Goal: Task Accomplishment & Management: Manage account settings

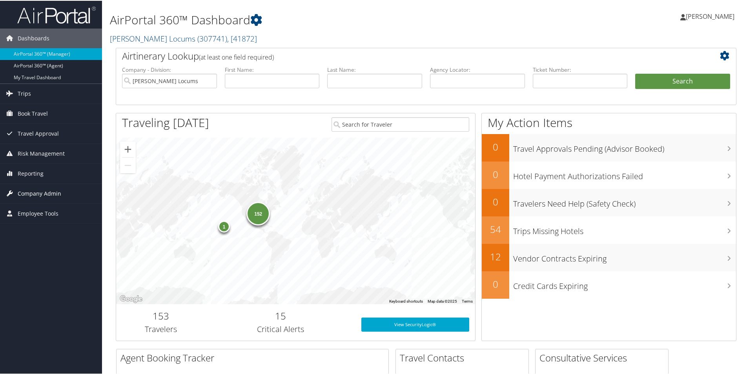
click at [49, 196] on span "Company Admin" at bounding box center [40, 193] width 44 height 20
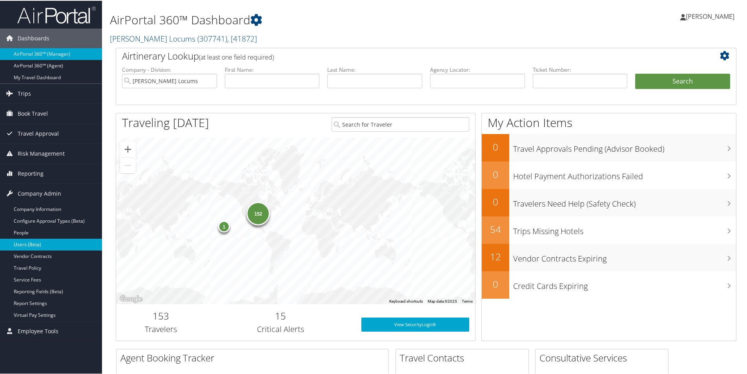
click at [33, 244] on link "Users (Beta)" at bounding box center [51, 244] width 102 height 12
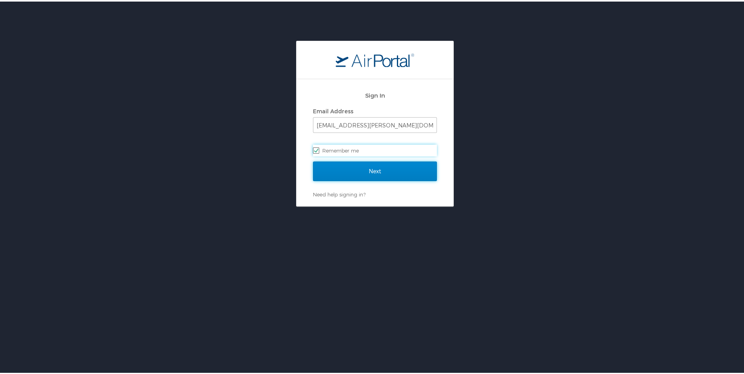
click at [341, 166] on input "Next" at bounding box center [375, 170] width 124 height 20
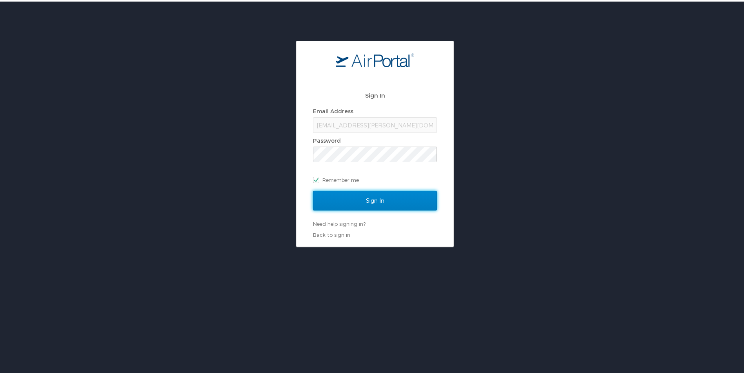
click at [369, 207] on input "Sign In" at bounding box center [375, 199] width 124 height 20
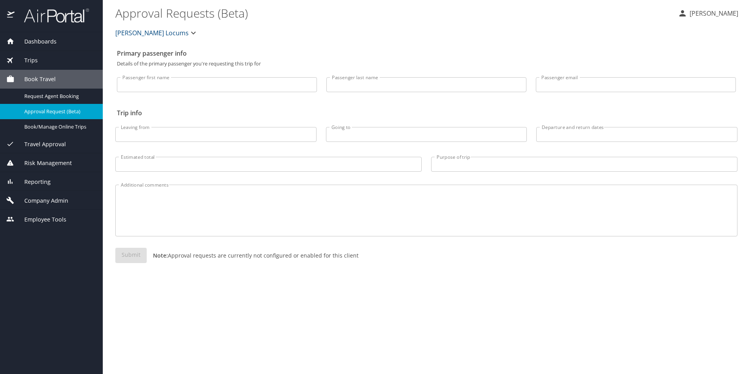
click at [29, 197] on span "Company Admin" at bounding box center [42, 201] width 54 height 9
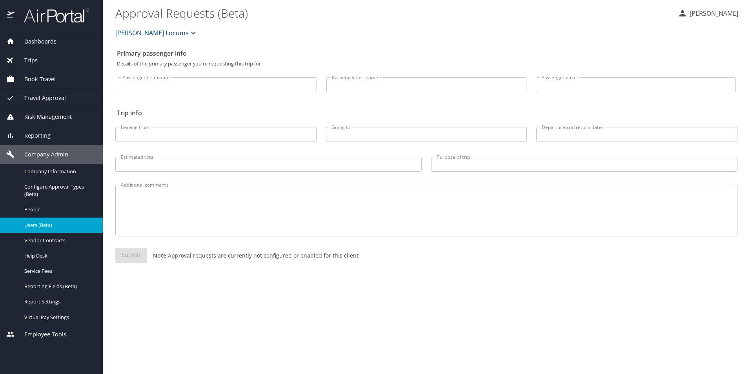
click at [35, 230] on link "Users (Beta)" at bounding box center [51, 225] width 103 height 15
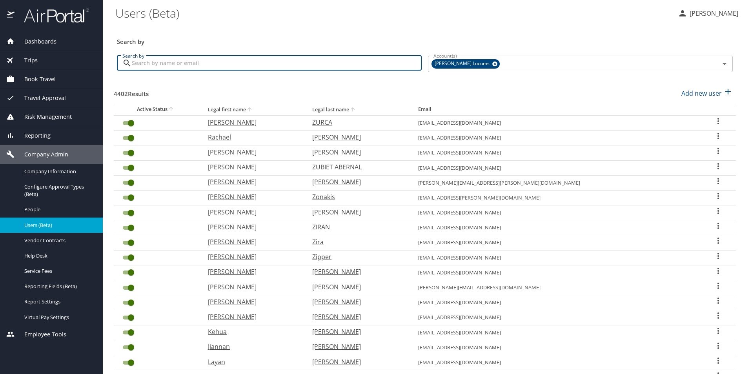
click at [329, 59] on input "Search by" at bounding box center [277, 63] width 290 height 15
paste input "nassonsl@gmail.com"
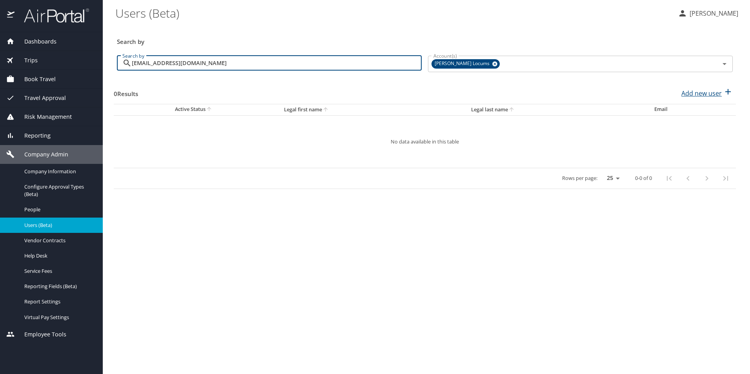
type input "nassonsl@gmail.com"
click at [721, 92] on p "Add new user" at bounding box center [701, 93] width 40 height 9
select select "US"
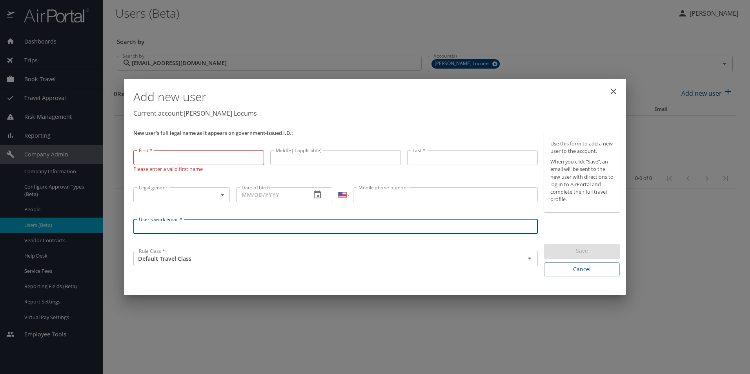
click at [165, 224] on input "User's work email *" at bounding box center [335, 226] width 404 height 15
paste input "nassonsl@gmail.com"
type input "nassonsl@gmail.com"
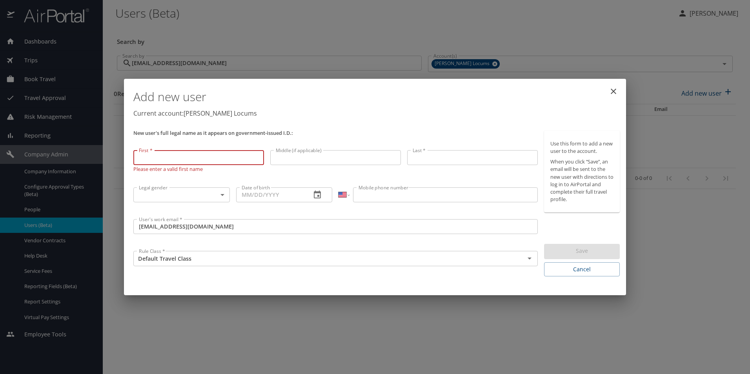
click at [170, 165] on input "First *" at bounding box center [198, 157] width 131 height 15
paste input "Scott"
type input "Scott"
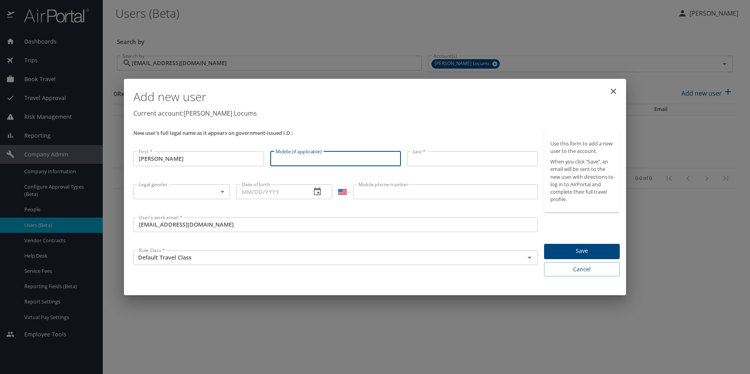
drag, startPoint x: 313, startPoint y: 166, endPoint x: 308, endPoint y: 160, distance: 7.5
click at [313, 166] on input "Middle (if applicable)" at bounding box center [335, 158] width 131 height 15
paste input "Lyngklip"
type input "Lyngklip"
click at [424, 158] on input "Last *" at bounding box center [472, 158] width 131 height 15
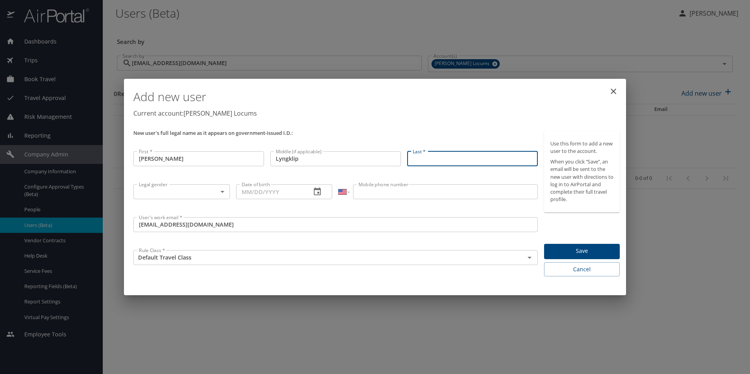
paste input "Nasson"
type input "Nasson"
click at [206, 200] on p at bounding box center [181, 200] width 96 height 2
click at [191, 196] on body "Dashboards AirPortal 360™ Manager My Travel Dashboard Trips Airtinerary® Lookup…" at bounding box center [375, 187] width 750 height 374
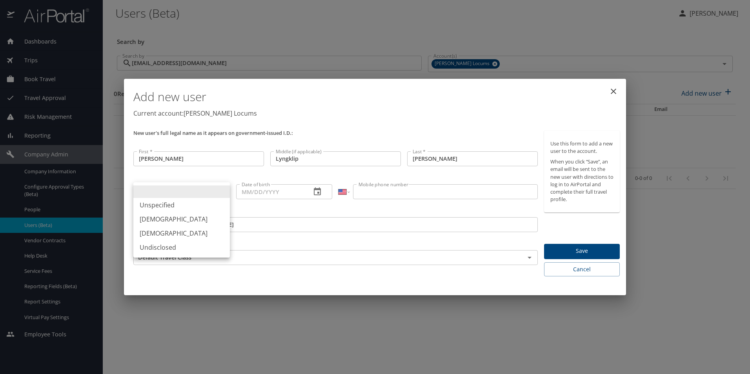
click at [148, 219] on li "Male" at bounding box center [181, 219] width 96 height 14
type input "Male"
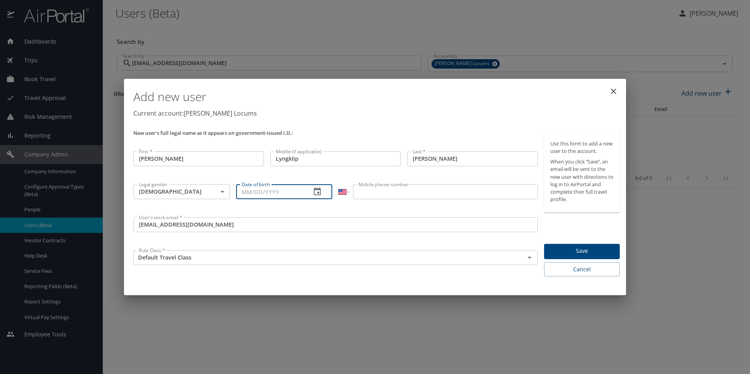
click at [257, 191] on input "Date of birth" at bounding box center [270, 191] width 69 height 15
paste input "09/07/1963"
type input "09/07/1963"
click at [408, 194] on input "Mobile phone number" at bounding box center [445, 191] width 184 height 15
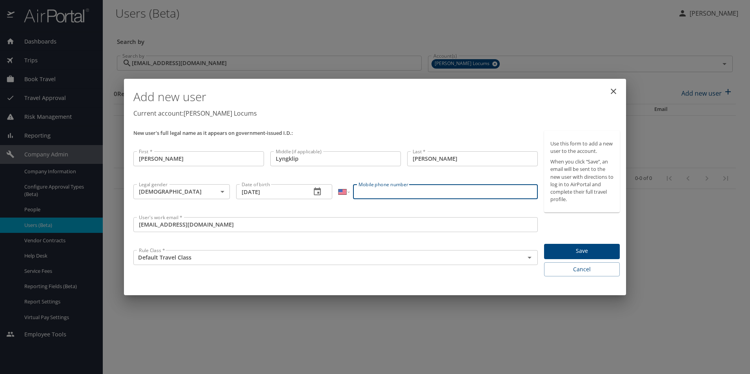
paste input "(971) 330-3716"
type input "(971) 330-3716"
drag, startPoint x: 339, startPoint y: 207, endPoint x: 351, endPoint y: 207, distance: 11.4
click at [340, 207] on div "International Afghanistan Åland Islands Albania Algeria American Samoa Andorra …" at bounding box center [437, 197] width 205 height 33
click at [570, 253] on span "Save" at bounding box center [581, 251] width 63 height 10
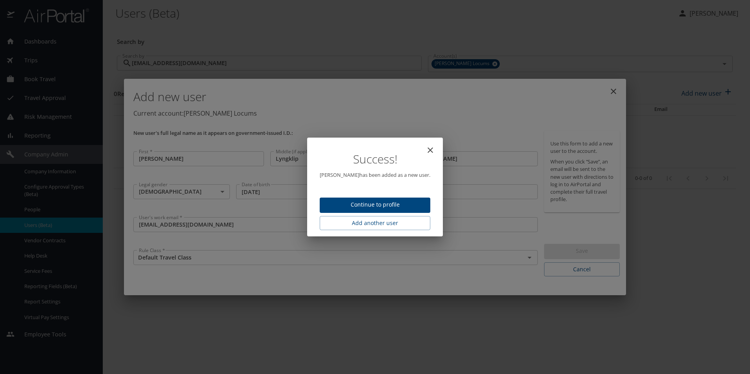
click at [374, 204] on span "Continue to profile" at bounding box center [375, 205] width 98 height 10
select select "US"
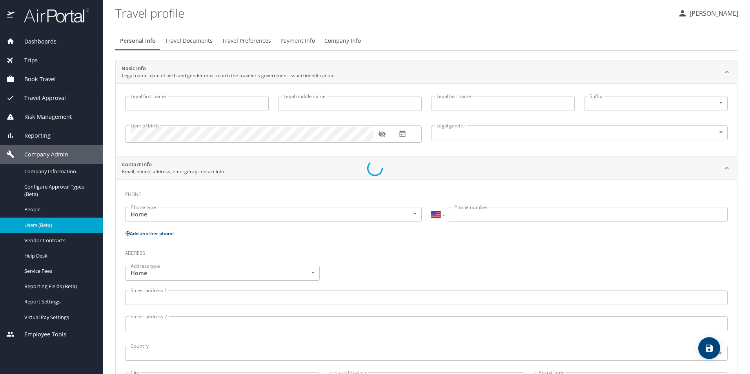
type input "Scott"
type input "Lyngklip"
type input "Nasson"
type input "Male"
select select "US"
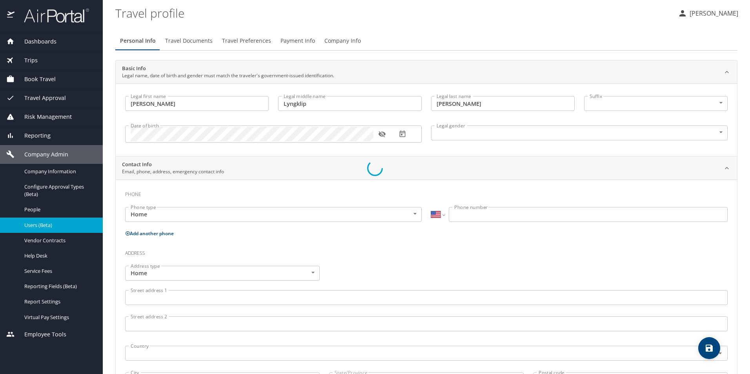
select select "US"
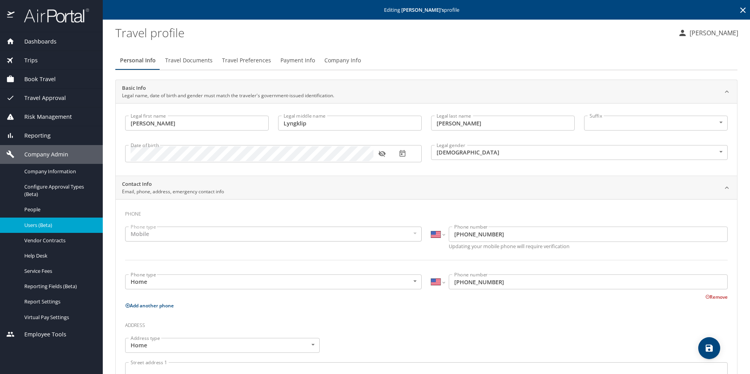
click at [78, 13] on img at bounding box center [52, 15] width 74 height 15
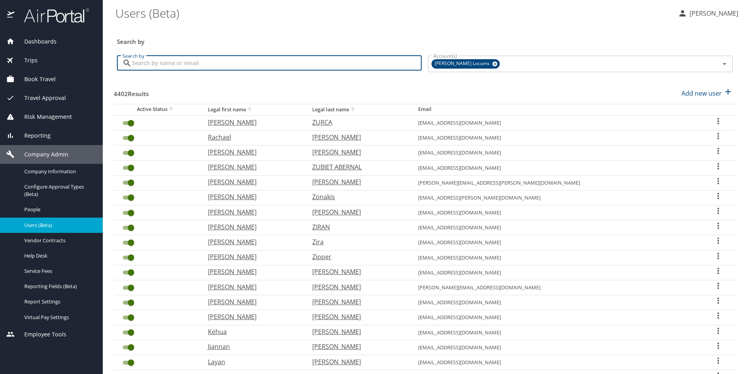
click at [172, 65] on input "Search by" at bounding box center [277, 63] width 290 height 15
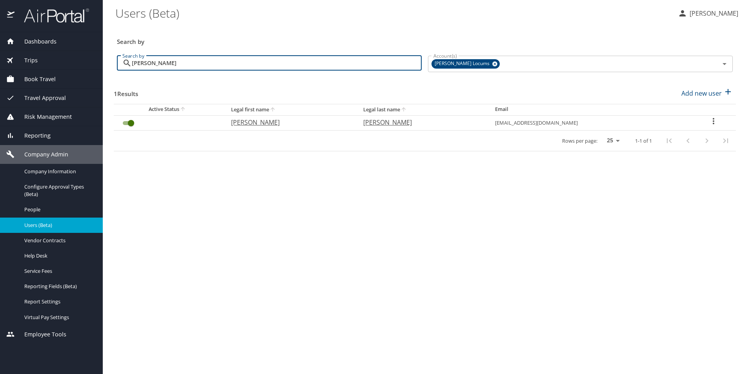
type input "Trejos"
click at [262, 126] on p "Marisol" at bounding box center [289, 122] width 116 height 9
select select "US"
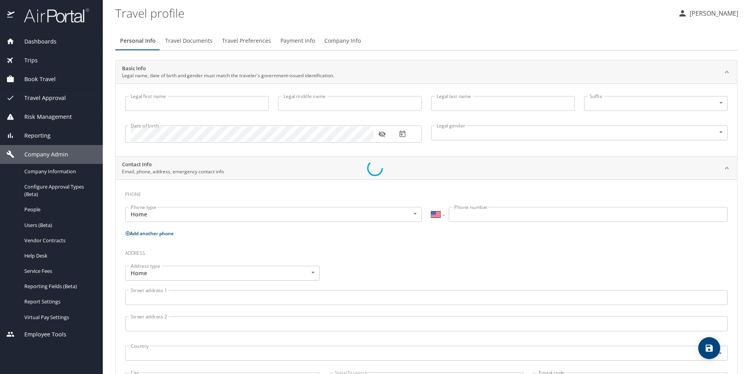
type input "Marisol"
type input "Trejos"
type input "Female"
select select "US"
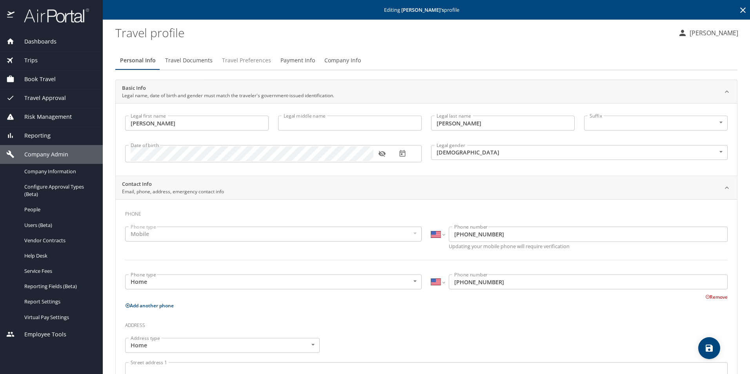
click at [226, 60] on span "Travel Preferences" at bounding box center [246, 61] width 49 height 10
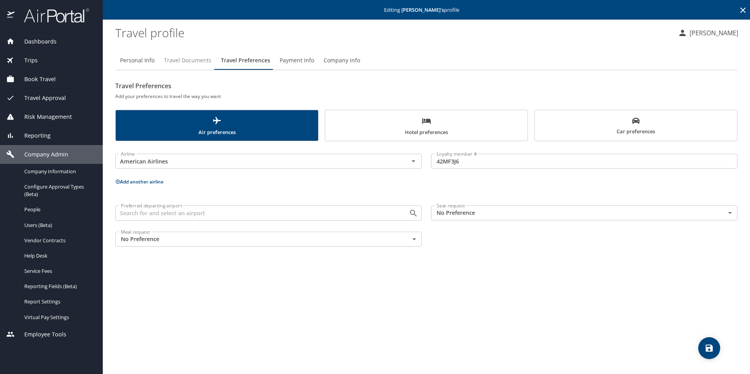
click at [180, 65] on span "Travel Documents" at bounding box center [187, 61] width 47 height 10
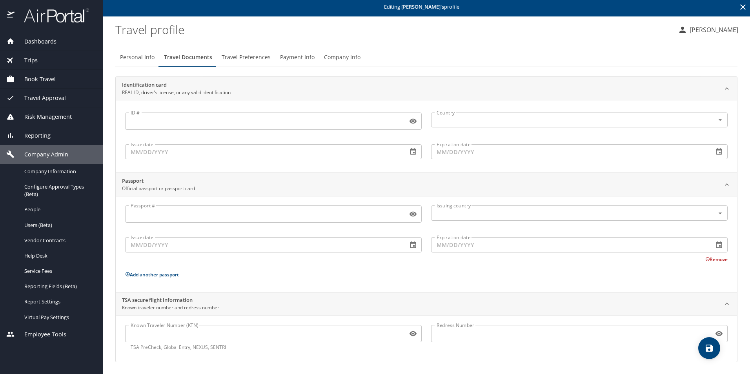
scroll to position [4, 0]
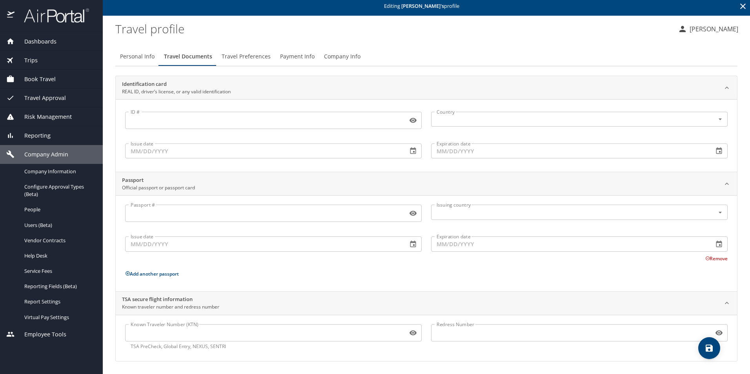
drag, startPoint x: 217, startPoint y: 327, endPoint x: 213, endPoint y: 328, distance: 4.4
click at [217, 327] on input "Known Traveler Number (KTN)" at bounding box center [264, 333] width 279 height 15
click at [236, 333] on input "Known Traveler Number (KTN)" at bounding box center [264, 333] width 279 height 15
paste input "ACV6DHN5H"
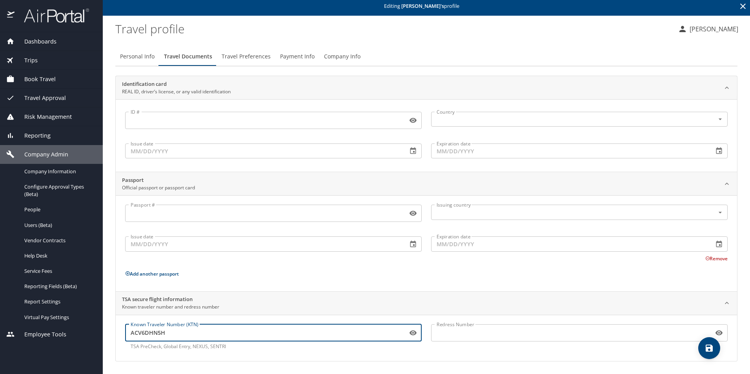
type input "ACV6DHN5H"
click at [715, 351] on span "save" at bounding box center [709, 348] width 22 height 9
